Goal: Information Seeking & Learning: Learn about a topic

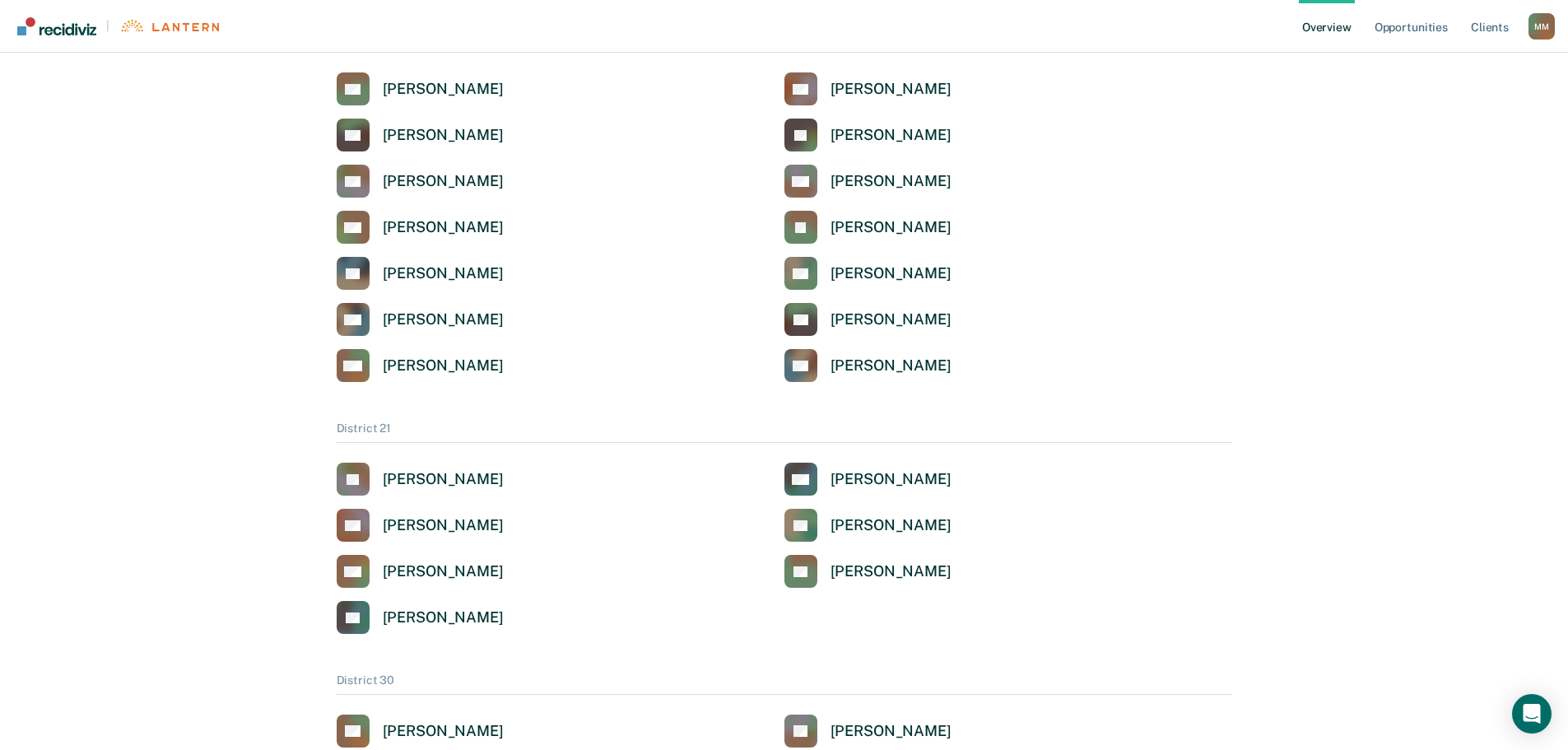
scroll to position [494, 0]
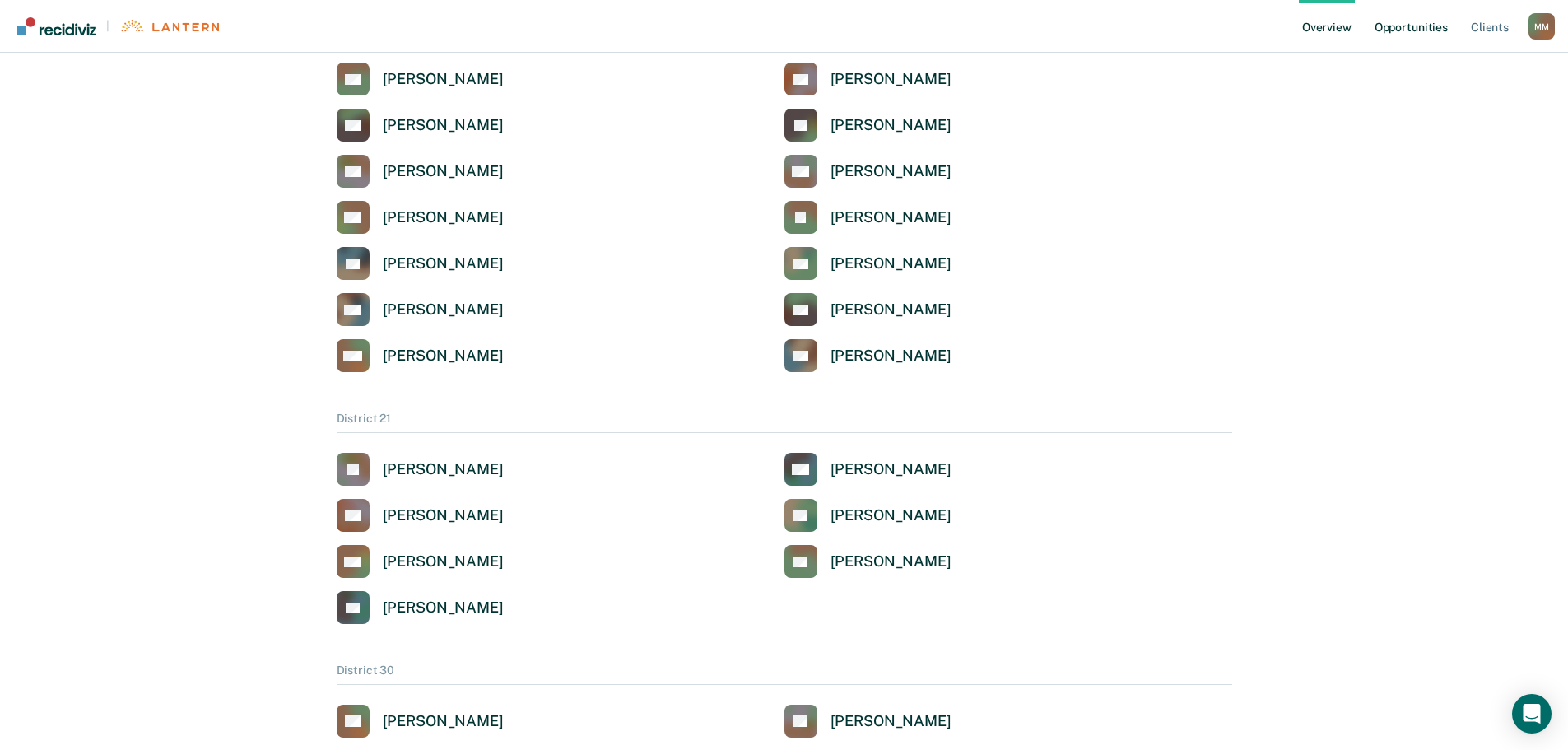
click at [1417, 31] on link "Opportunities" at bounding box center [1411, 26] width 80 height 53
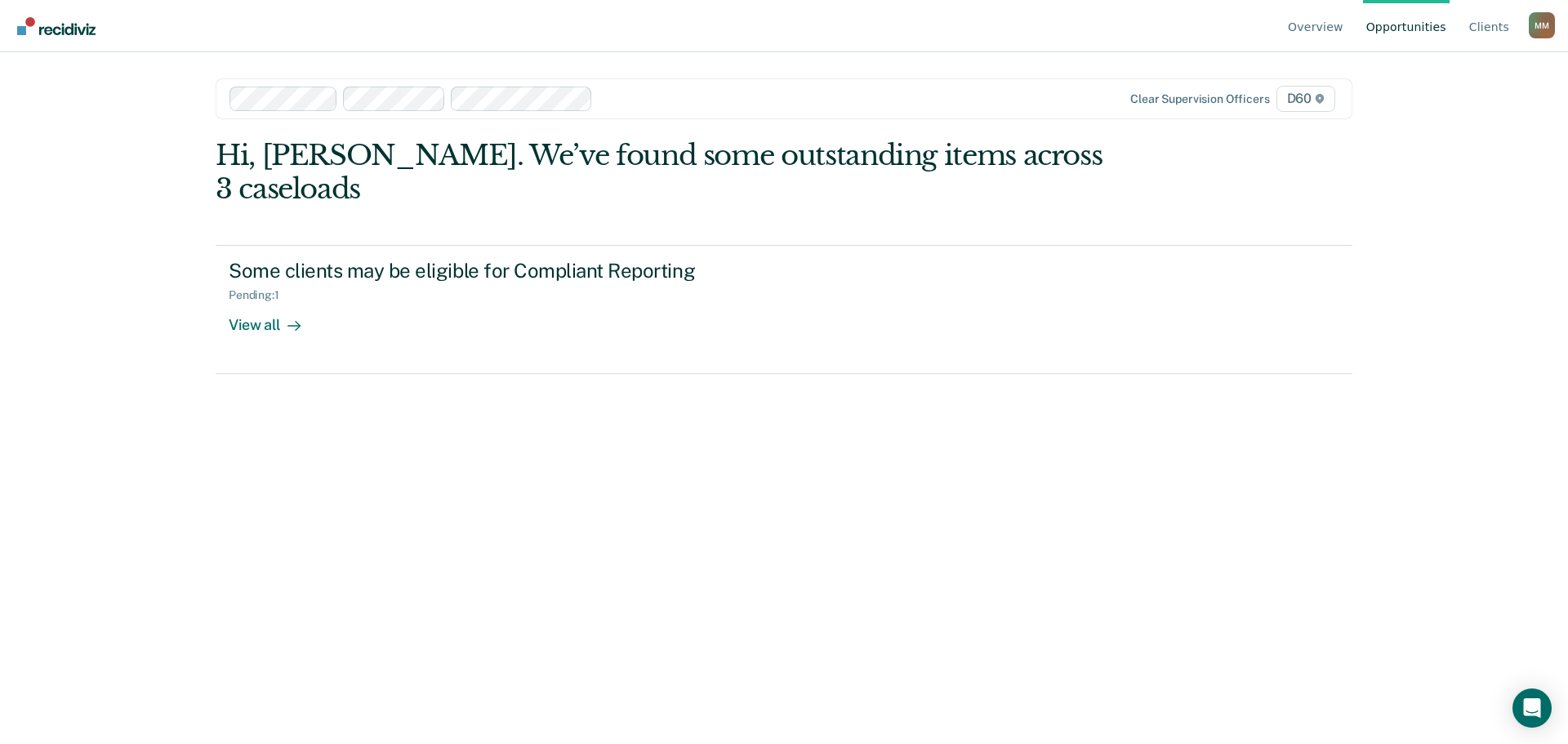
click at [71, 23] on img "Go to Recidiviz Home" at bounding box center [56, 27] width 78 height 18
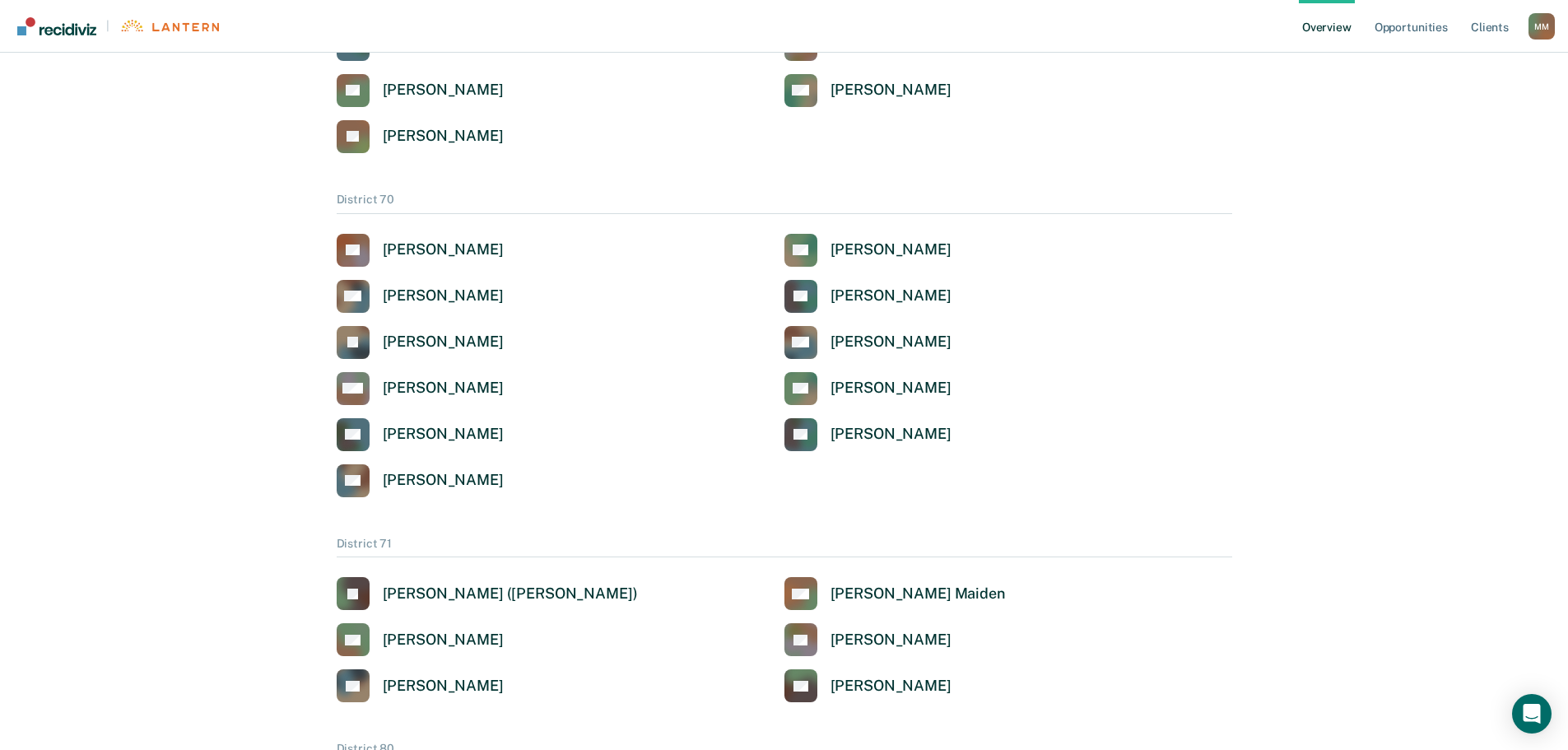
scroll to position [3132, 0]
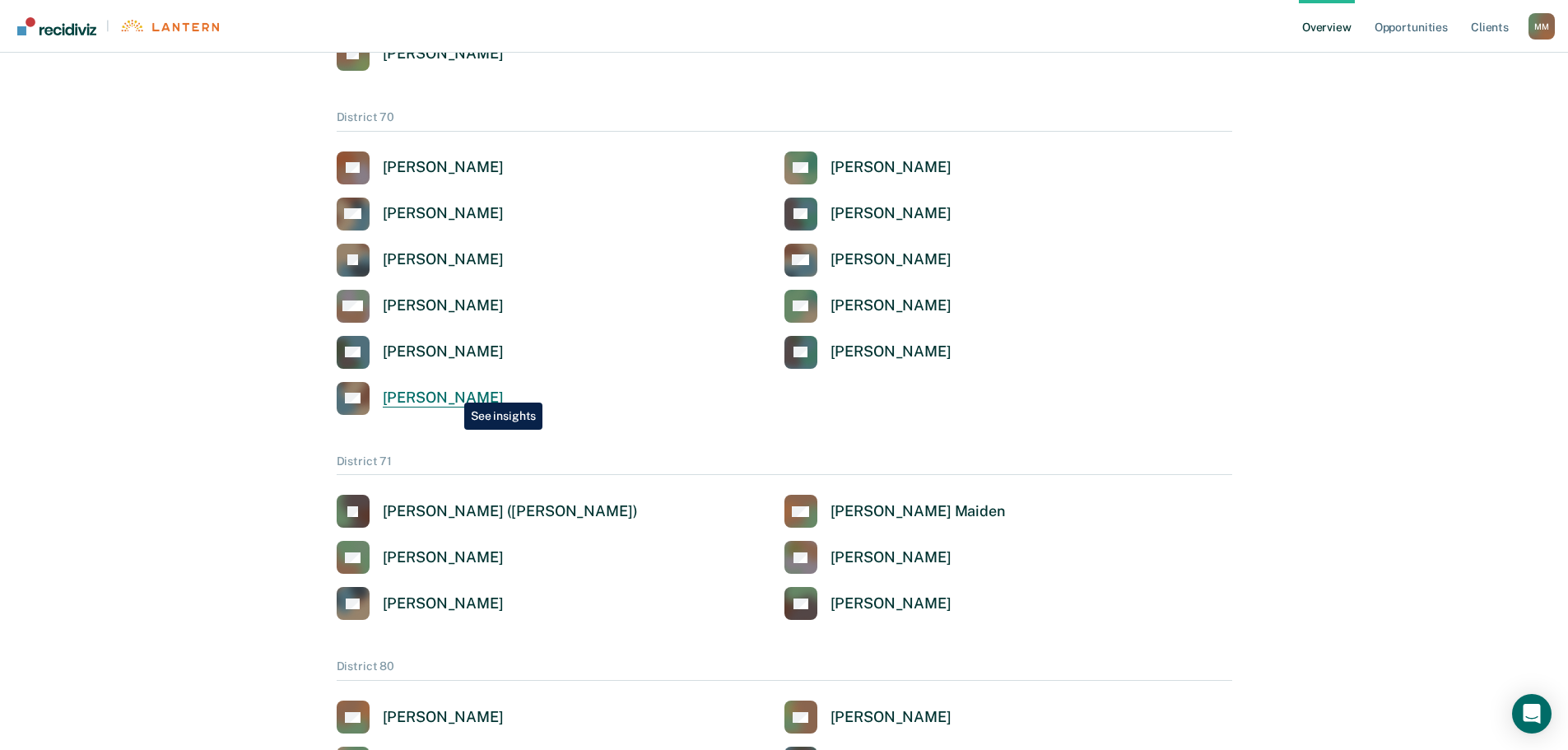
click at [452, 390] on div "[PERSON_NAME]" at bounding box center [443, 398] width 121 height 19
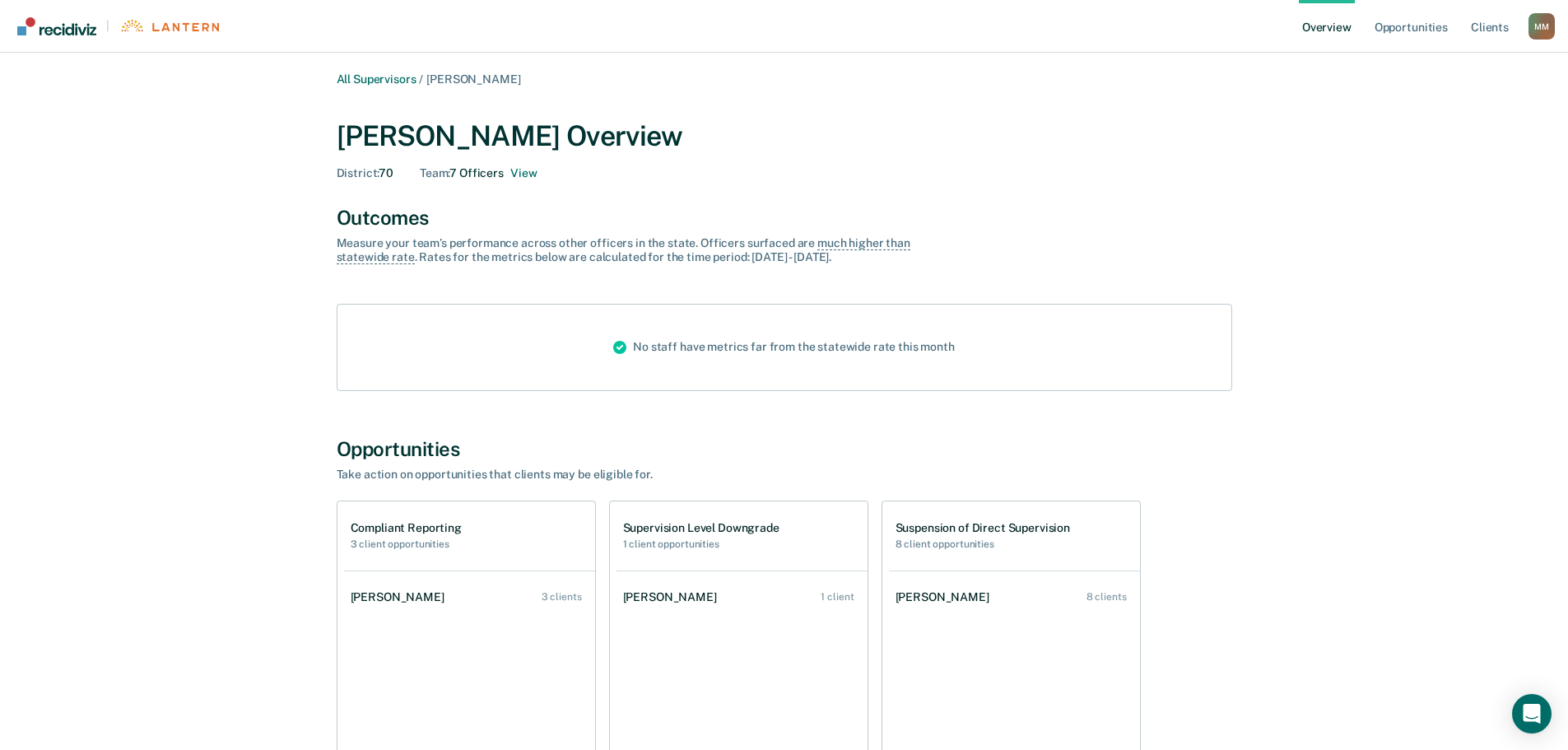
click at [1315, 295] on div "All Supervisors / [PERSON_NAME] [PERSON_NAME] Overview District : 70 Team : 7 O…" at bounding box center [784, 474] width 1529 height 805
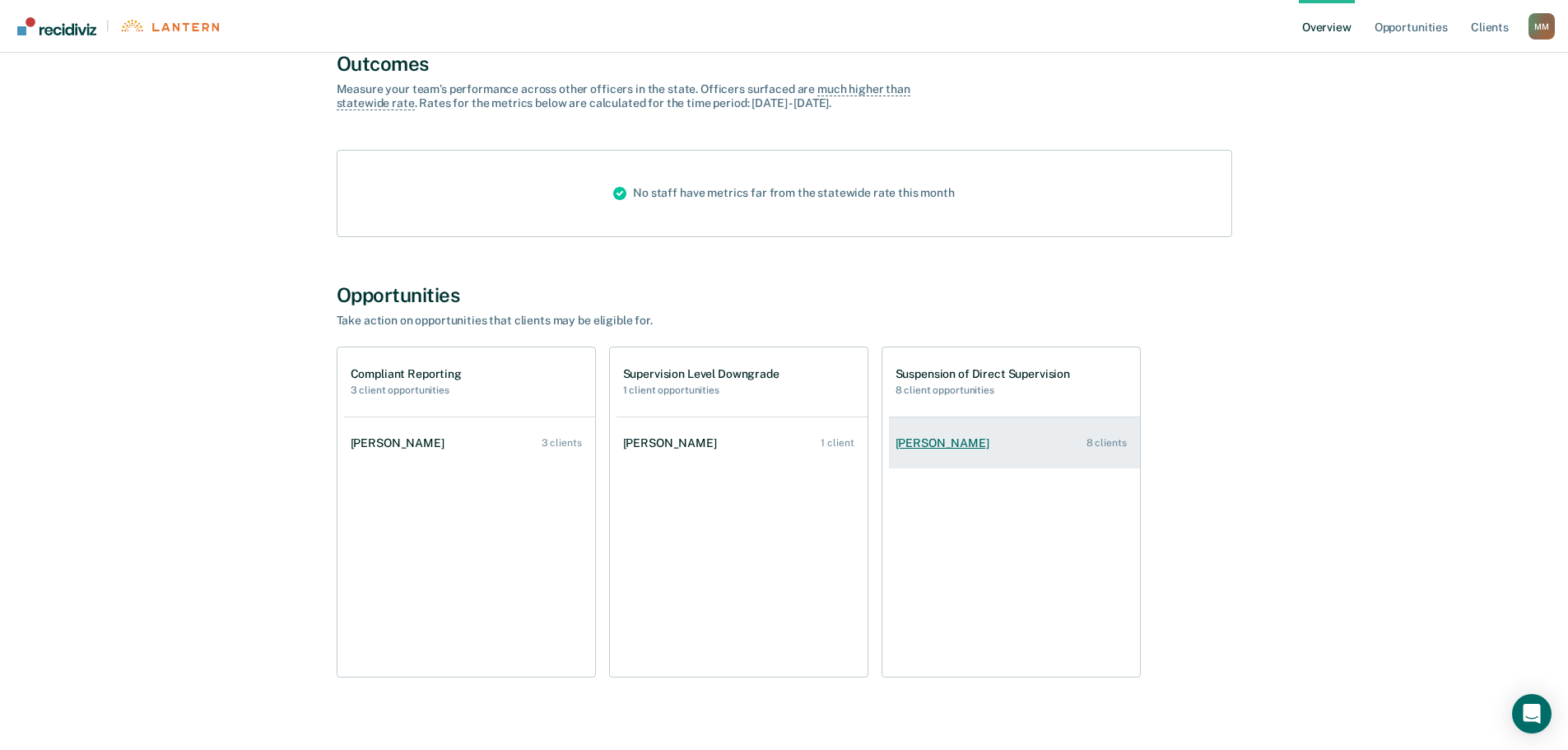
scroll to position [180, 0]
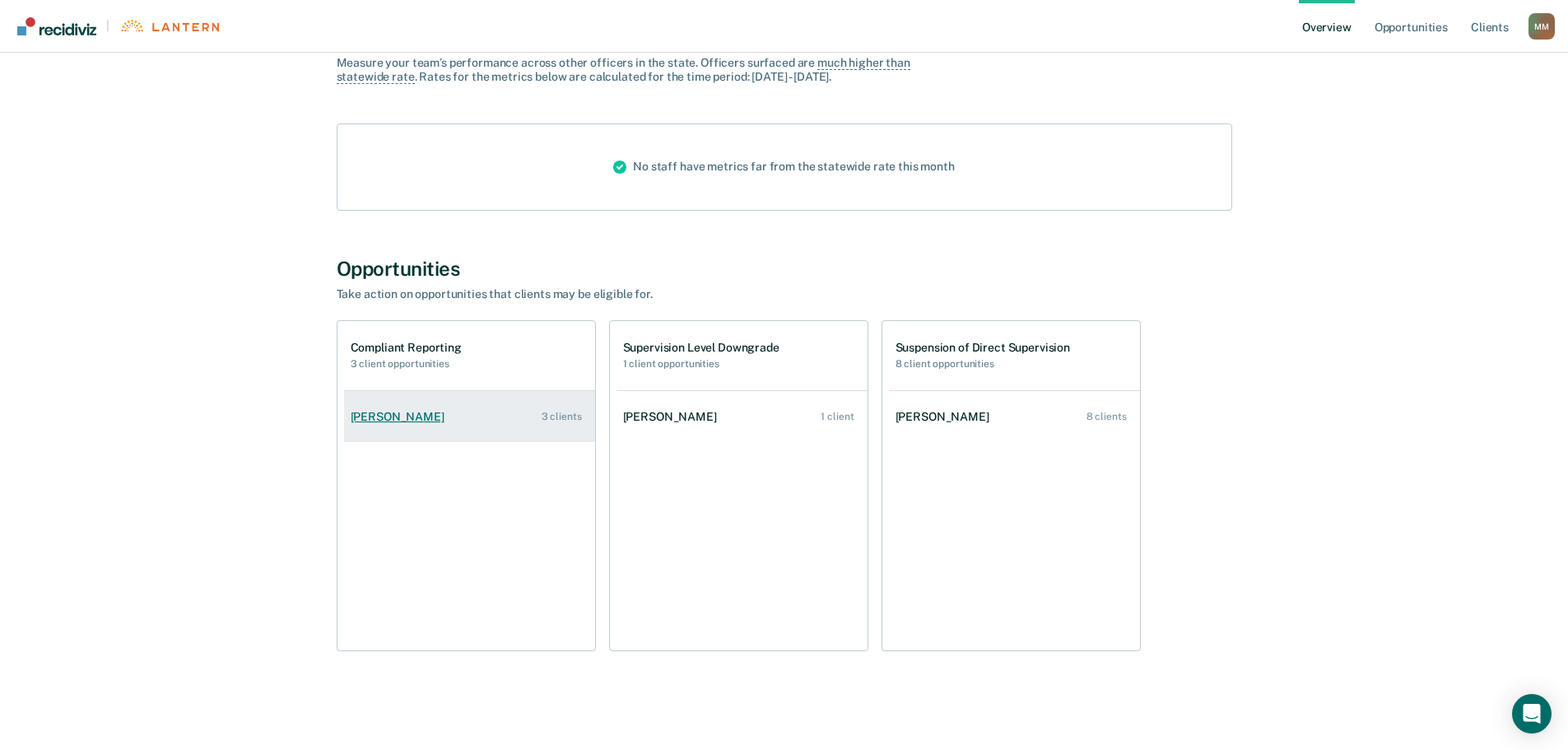
click at [420, 420] on div "[PERSON_NAME]" at bounding box center [401, 417] width 100 height 14
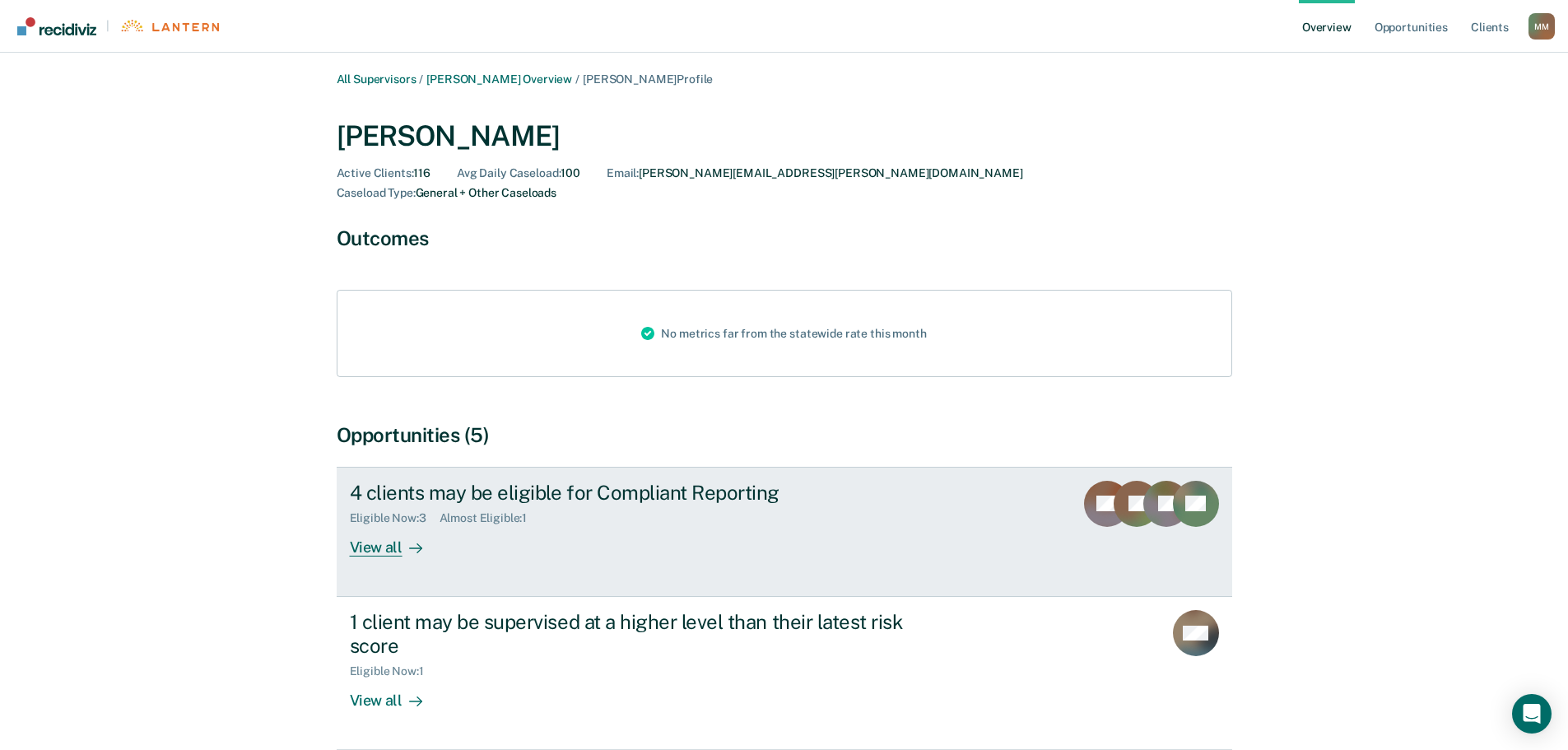
click at [378, 527] on div "View all" at bounding box center [395, 540] width 92 height 32
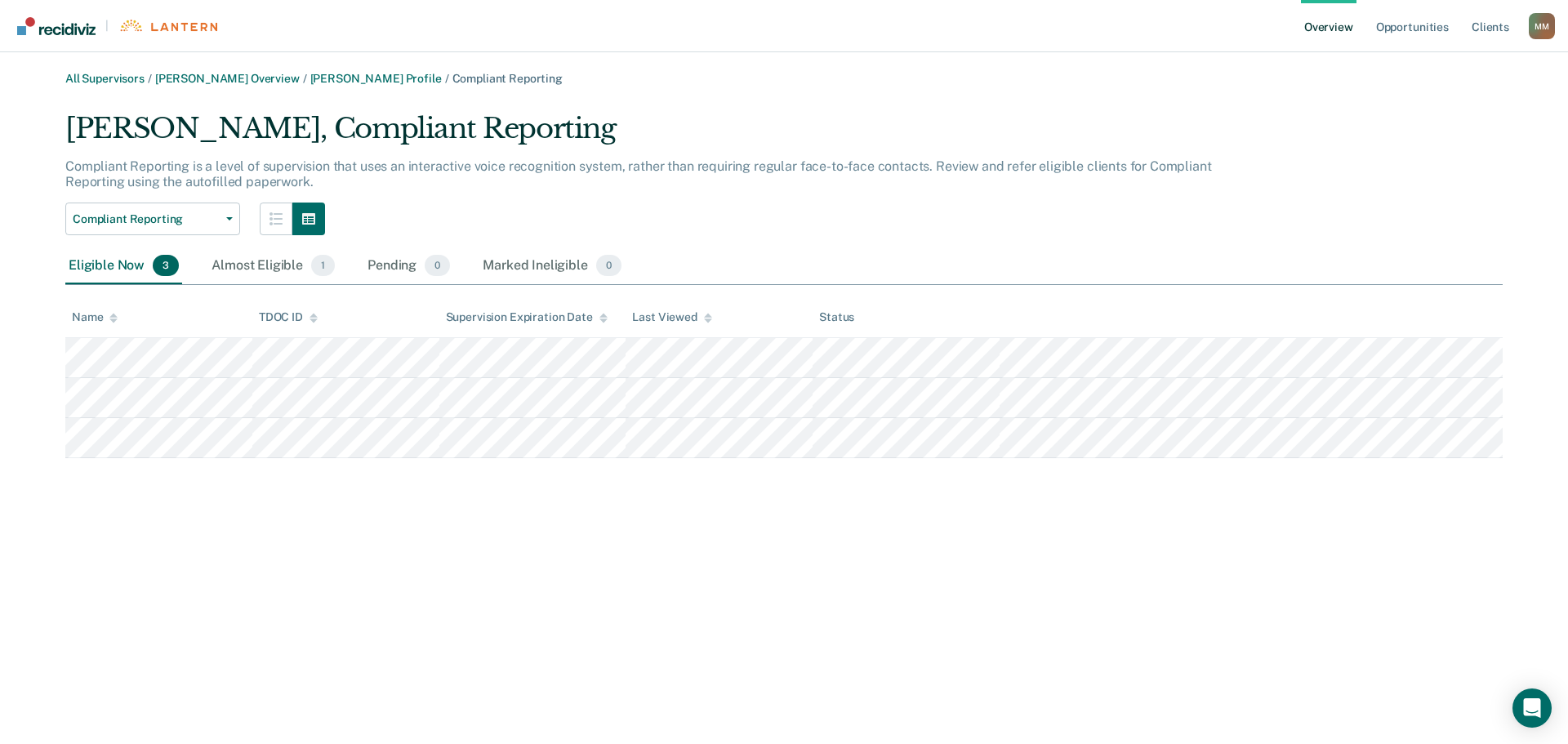
click at [42, 25] on img "Go to Recidiviz Home" at bounding box center [56, 27] width 78 height 18
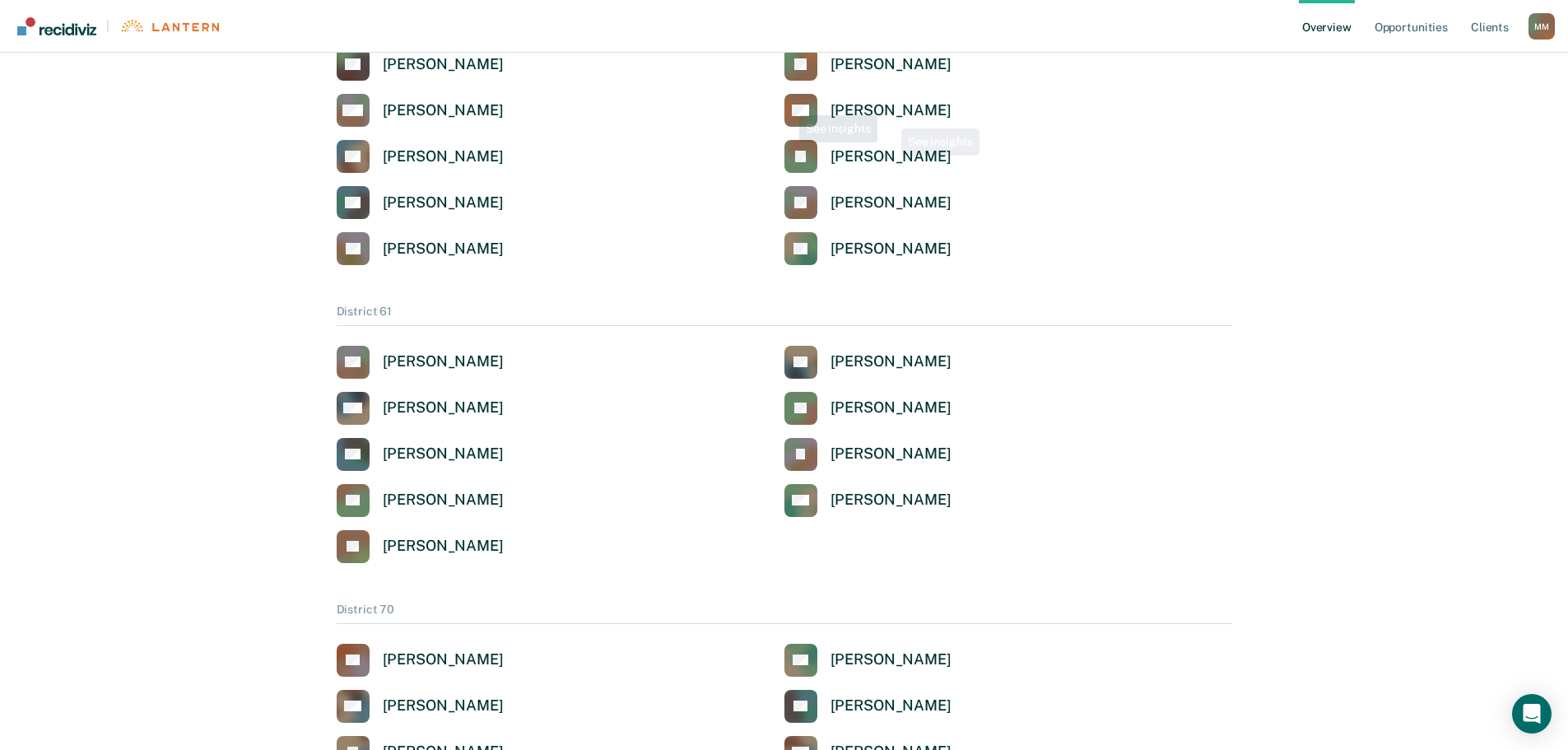
scroll to position [2638, 0]
click at [1480, 27] on link "Client s" at bounding box center [1490, 26] width 45 height 53
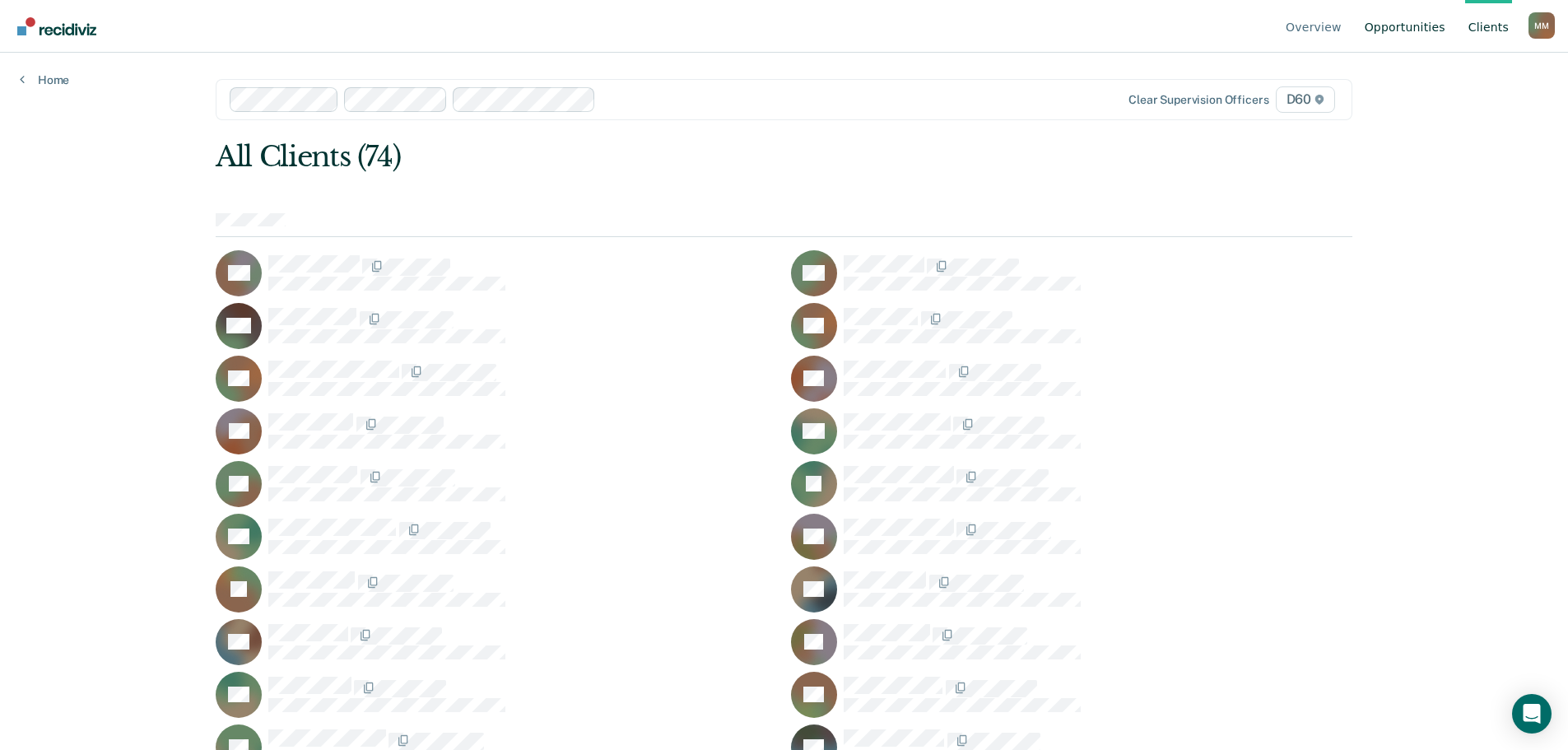
click at [1394, 28] on link "Opportunities" at bounding box center [1406, 26] width 87 height 53
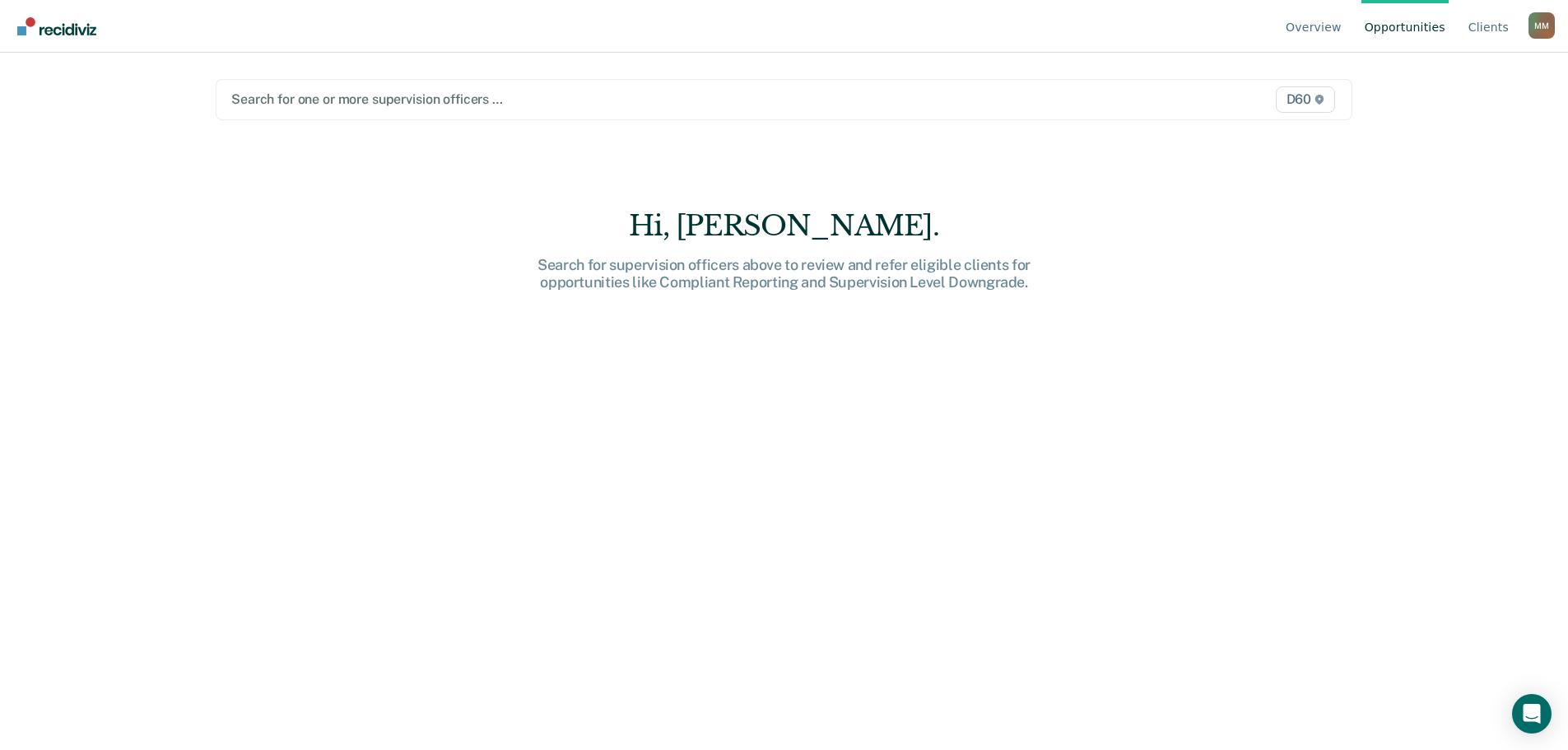
click at [1419, 203] on div "Overview Opportunities Client s [PERSON_NAME] M M Profile How it works Log Out …" at bounding box center [784, 375] width 1568 height 750
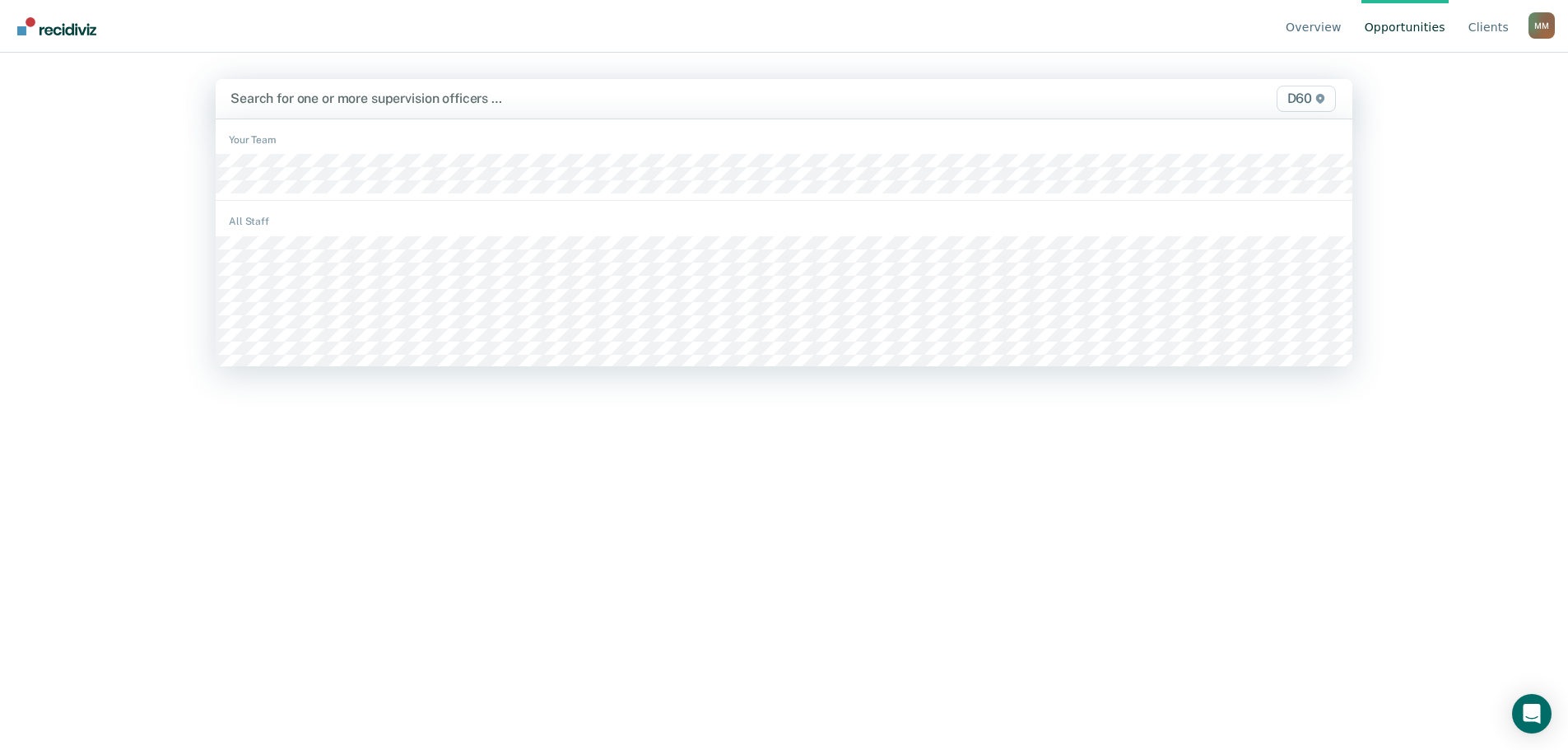
click at [1321, 102] on icon at bounding box center [1320, 98] width 8 height 10
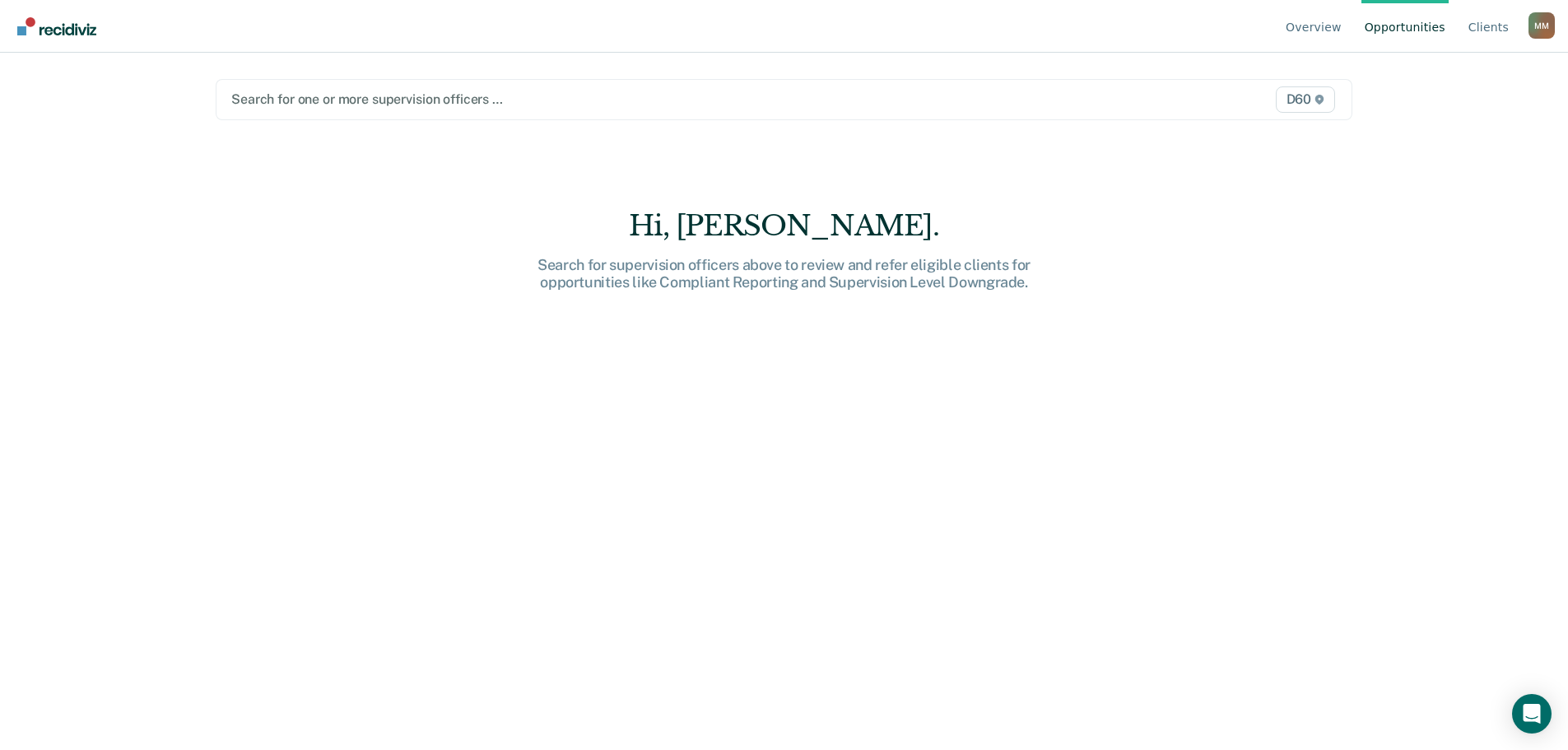
click at [1473, 156] on div "Overview Opportunities Client s [PERSON_NAME] M M Profile How it works Log Out …" at bounding box center [784, 375] width 1568 height 750
click at [1318, 32] on link "Overview" at bounding box center [1314, 26] width 62 height 53
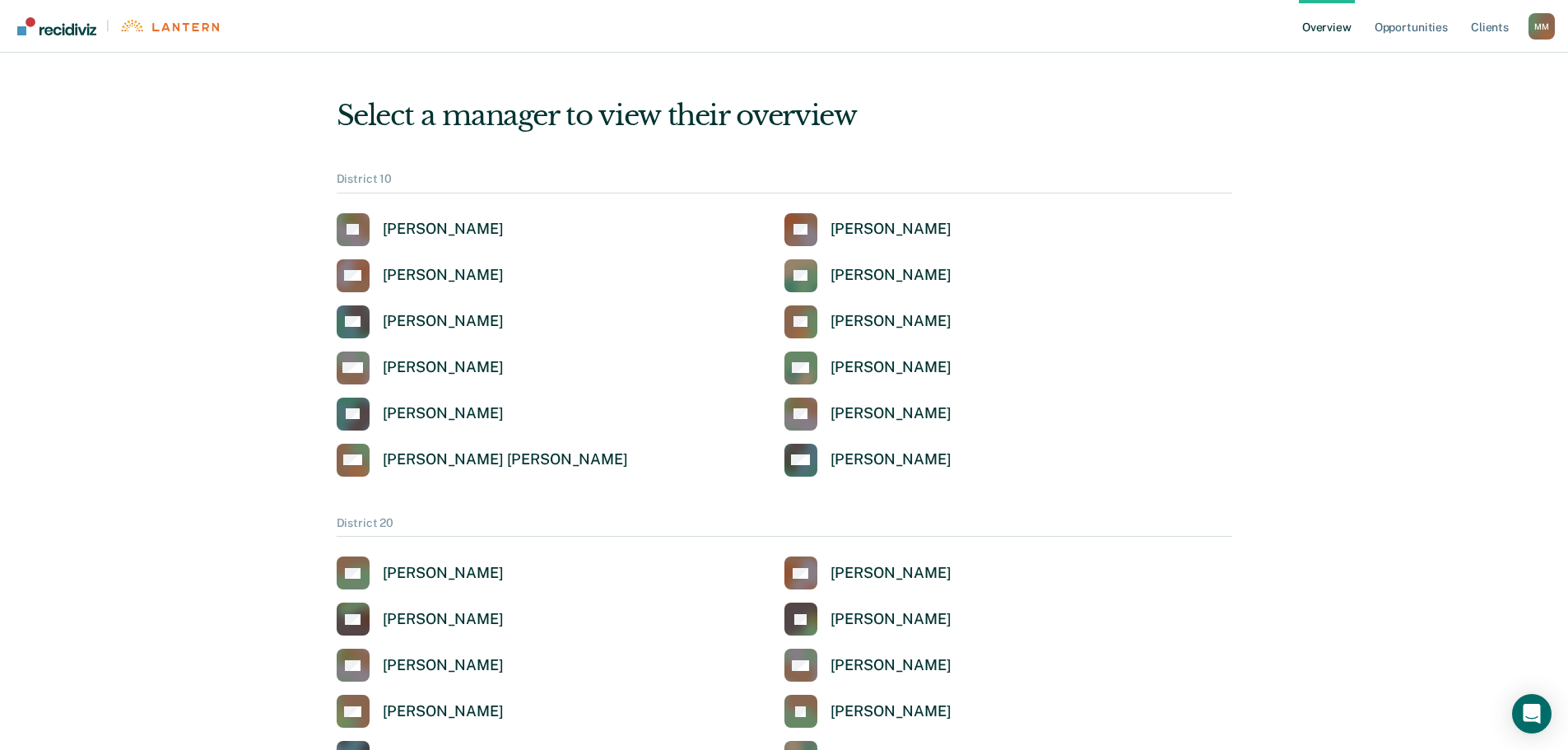
drag, startPoint x: 1580, startPoint y: 10, endPoint x: 1131, endPoint y: 103, distance: 458.5
click at [1121, 102] on div "Select a manager to view their overview" at bounding box center [784, 115] width 896 height 33
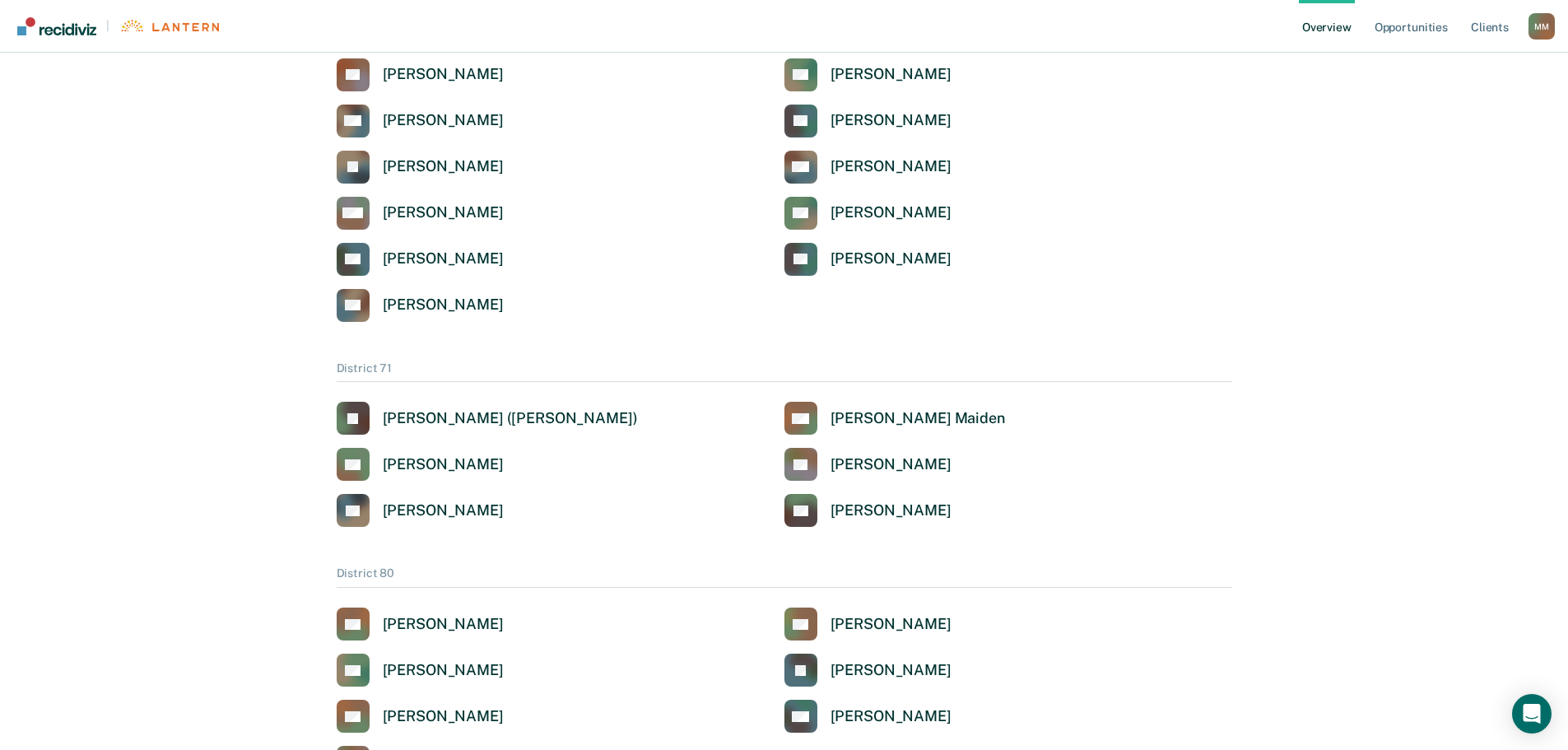
scroll to position [3045, 0]
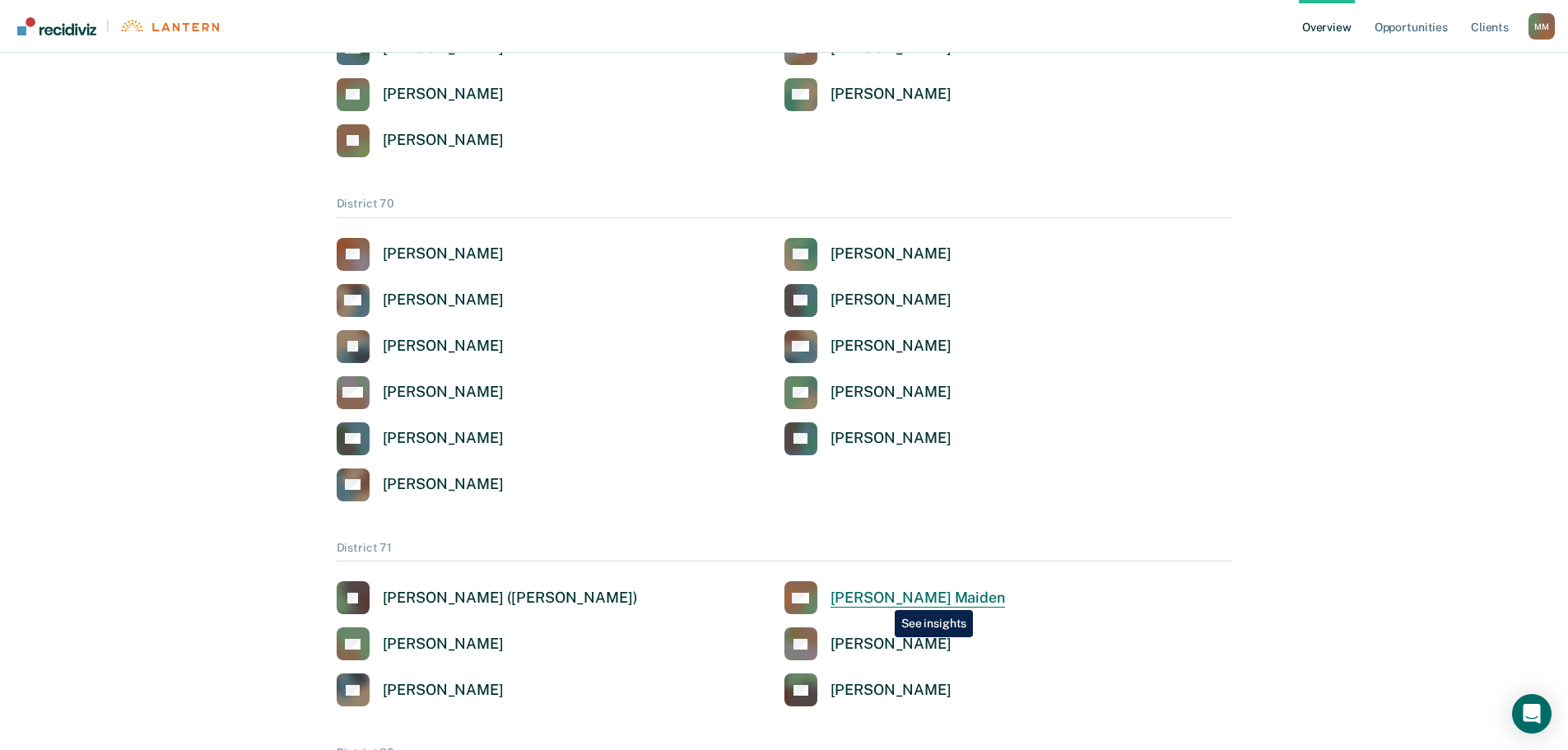
click at [883, 598] on div "[PERSON_NAME] Maiden" at bounding box center [918, 598] width 175 height 19
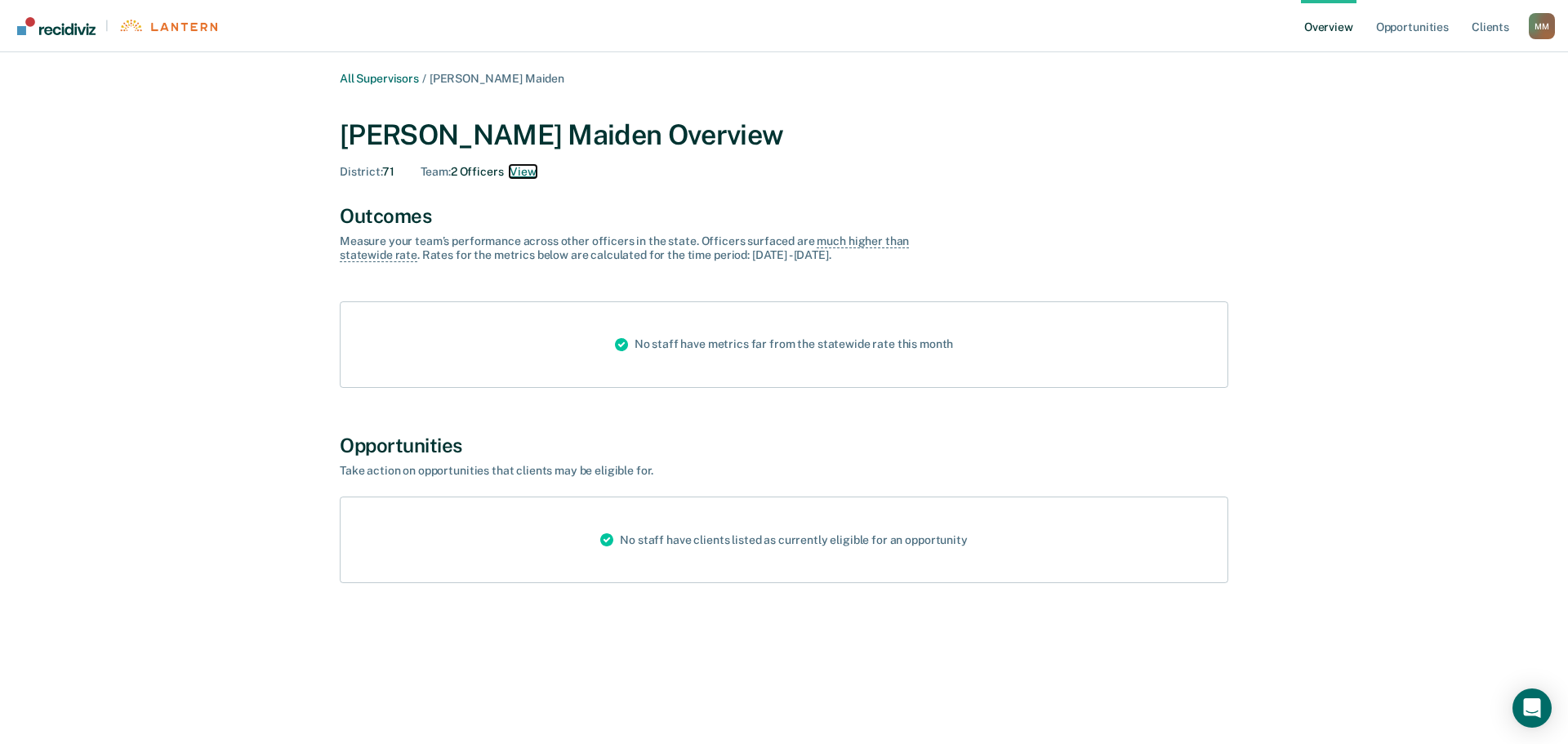
click at [526, 177] on button "View" at bounding box center [522, 171] width 26 height 14
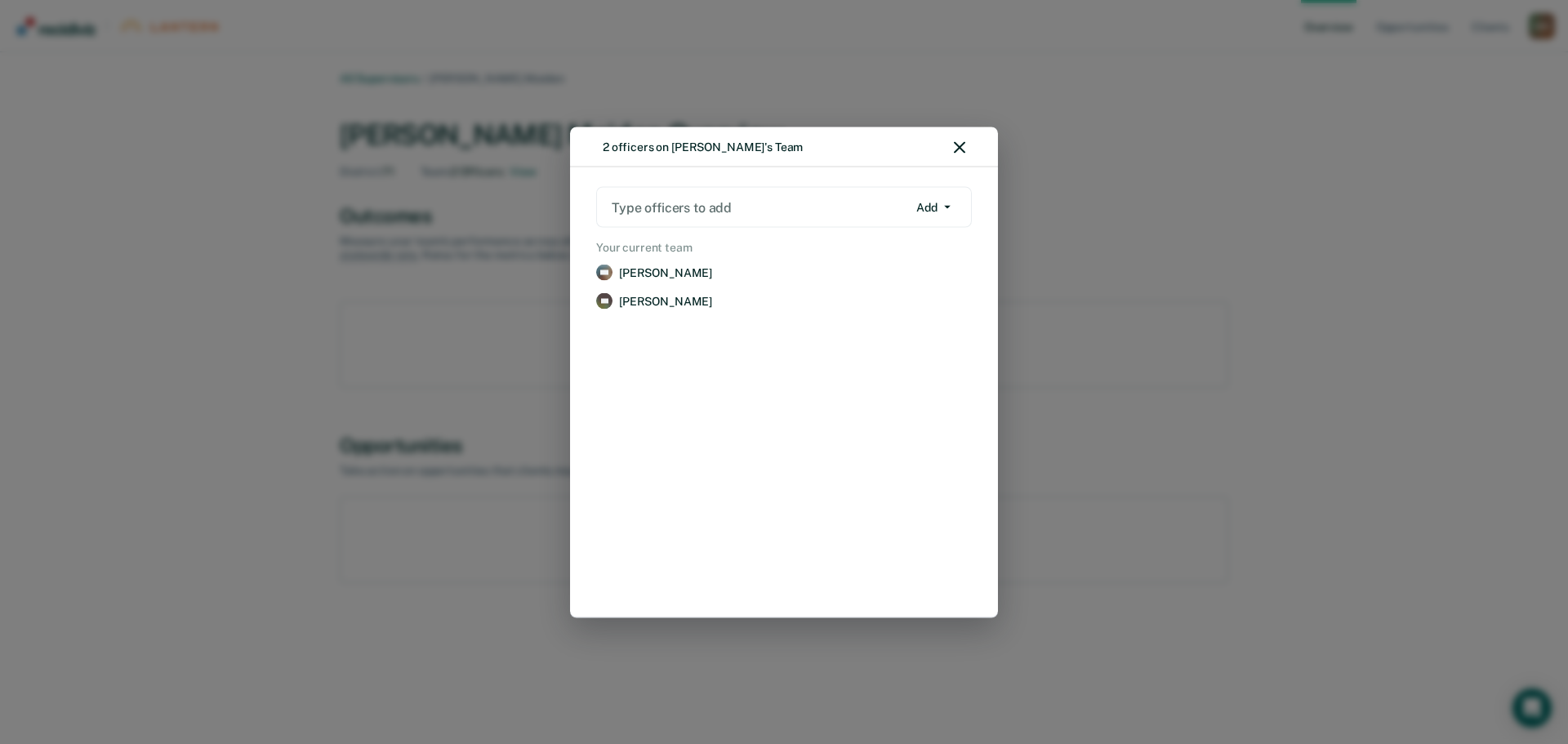
click at [953, 148] on div "2 officers on [PERSON_NAME]'s Team" at bounding box center [784, 146] width 428 height 41
click at [960, 149] on icon "button" at bounding box center [959, 146] width 11 height 11
